Goal: Task Accomplishment & Management: Use online tool/utility

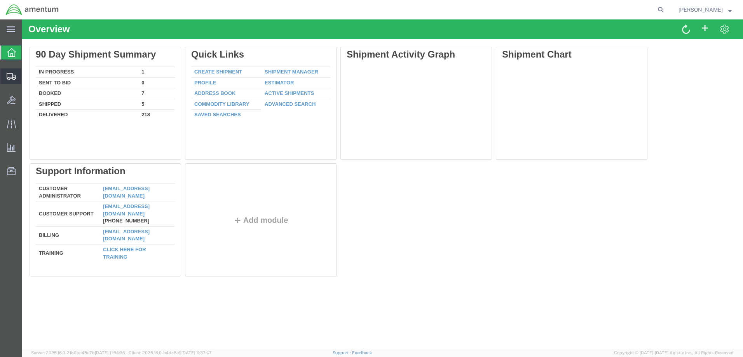
click at [0, 0] on span "Create Shipment" at bounding box center [0, 0] width 0 height 0
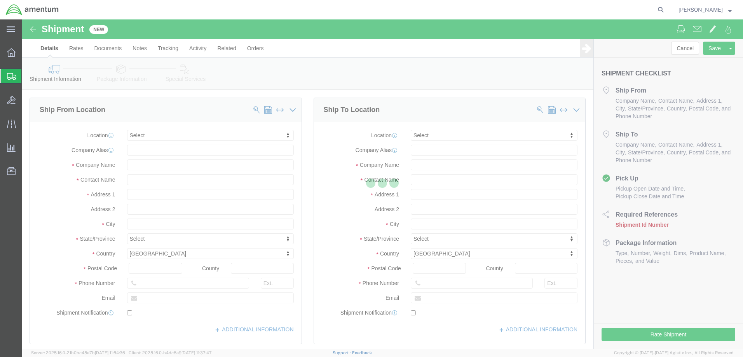
select select
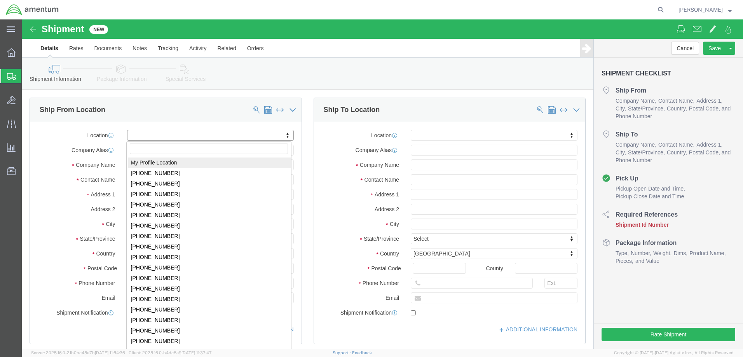
click body "Shipment New Details Rates Documents Notes Tracking Activity Related Orders Can…"
select select "53953"
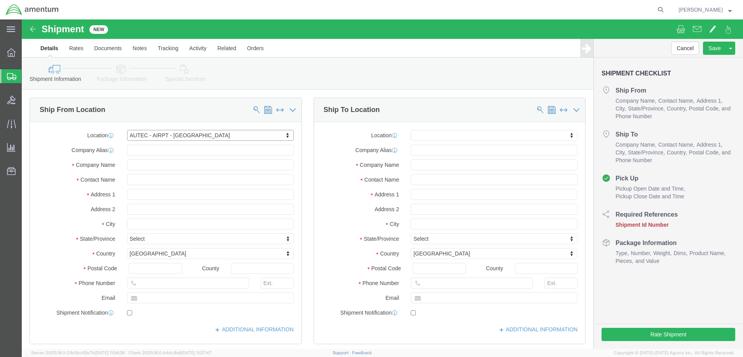
select select "FL"
click input "text"
type input "[PERSON_NAME]"
click input "text"
